Goal: Task Accomplishment & Management: Use online tool/utility

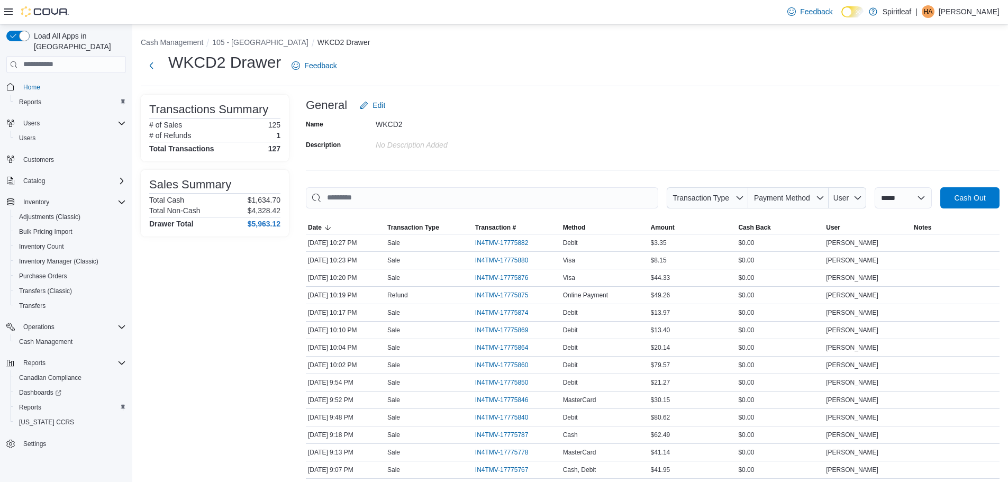
scroll to position [1068, 0]
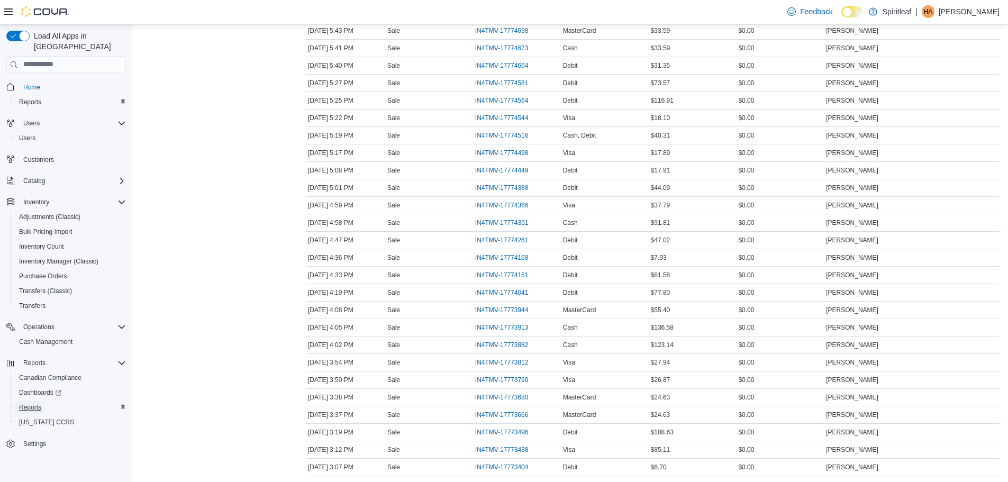
click at [21, 401] on span "Reports" at bounding box center [30, 407] width 22 height 13
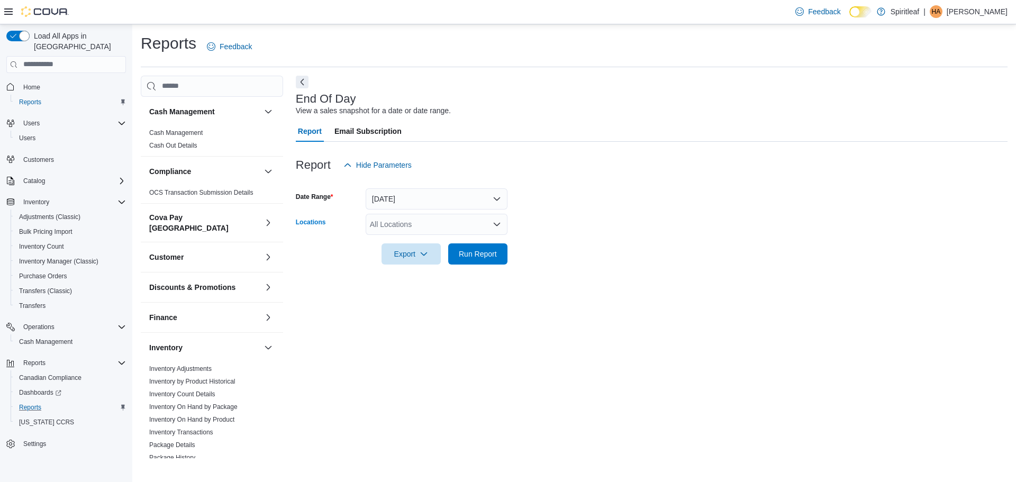
click at [404, 229] on div "All Locations" at bounding box center [437, 224] width 142 height 21
type input "***"
click at [455, 240] on span "105 - [GEOGRAPHIC_DATA]" at bounding box center [452, 242] width 96 height 11
drag, startPoint x: 685, startPoint y: 263, endPoint x: 676, endPoint y: 265, distance: 8.7
click at [685, 264] on form "Date Range [DATE] Locations 105 - [GEOGRAPHIC_DATA] Export Run Report" at bounding box center [652, 220] width 712 height 89
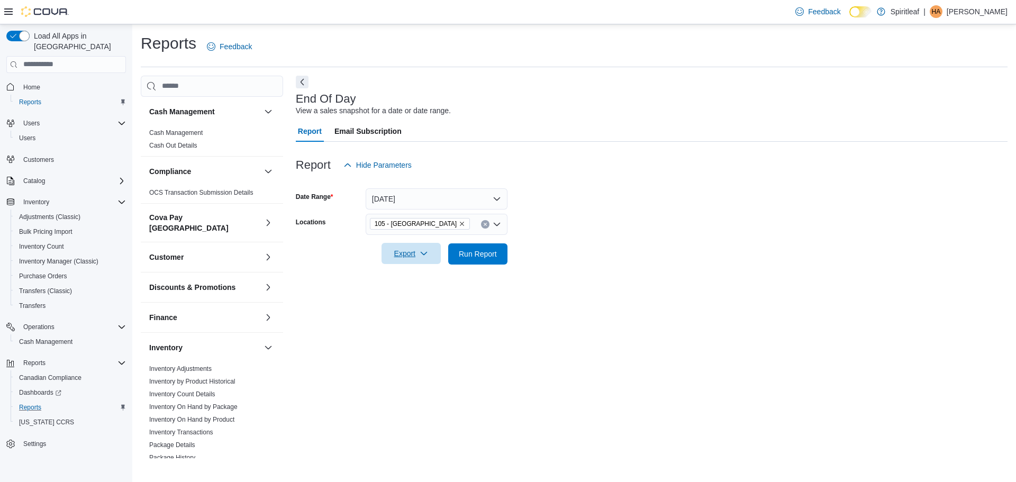
click at [408, 243] on span "Export" at bounding box center [411, 253] width 47 height 21
click at [412, 296] on span "Export to Pdf" at bounding box center [413, 296] width 48 height 8
